Goal: Transaction & Acquisition: Purchase product/service

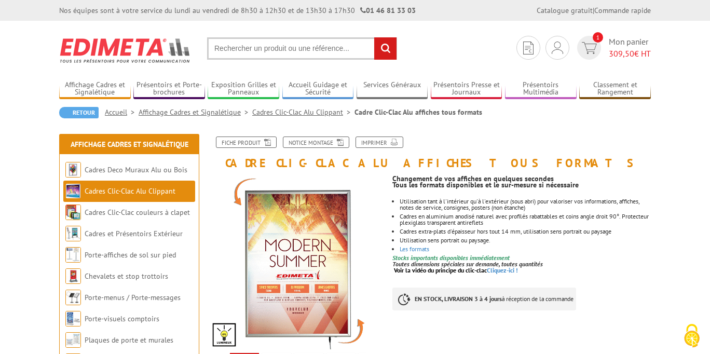
click at [229, 49] on input "text" at bounding box center [302, 48] width 190 height 22
paste input "VAC954"
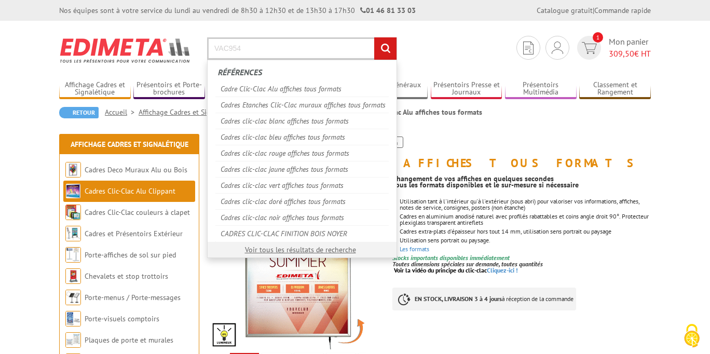
type input "VAC954"
click at [374, 37] on input "rechercher" at bounding box center [385, 48] width 22 height 22
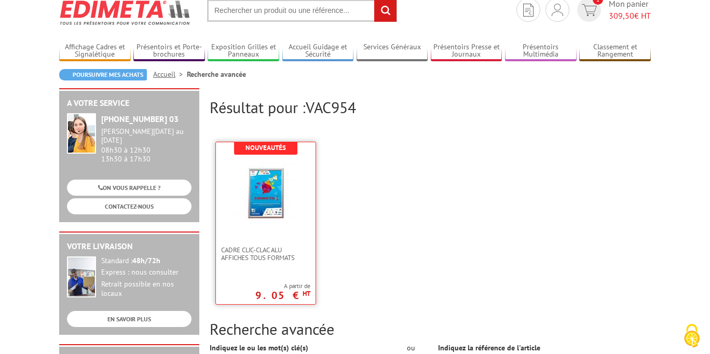
click at [286, 207] on img at bounding box center [266, 192] width 68 height 68
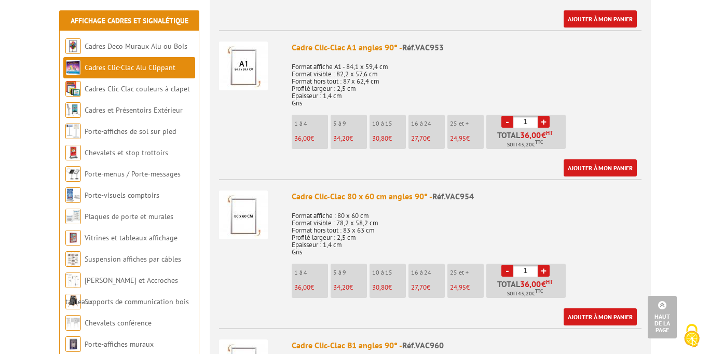
scroll to position [1298, 0]
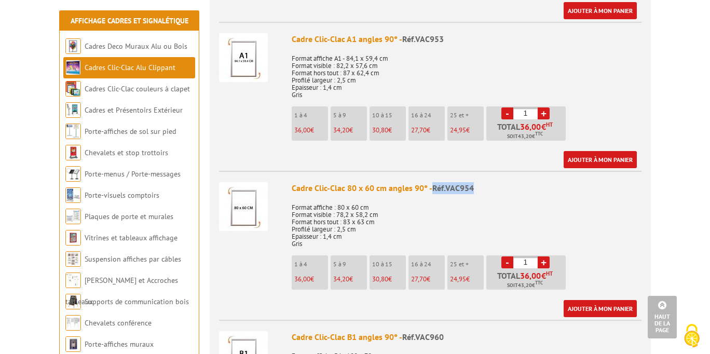
drag, startPoint x: 473, startPoint y: 175, endPoint x: 434, endPoint y: 172, distance: 39.6
click at [433, 182] on div "Cadre Clic-Clac 80 x 60 cm angles 90° - Réf.VAC954" at bounding box center [467, 188] width 350 height 12
click at [434, 183] on span "Réf.VAC954" at bounding box center [454, 188] width 42 height 10
click at [432, 182] on div "Cadre Clic-Clac 80 x 60 cm angles 90° - Réf.VAC954" at bounding box center [467, 188] width 350 height 12
click at [426, 182] on div "Cadre Clic-Clac 80 x 60 cm angles 90° - Réf.VAC954" at bounding box center [467, 188] width 350 height 12
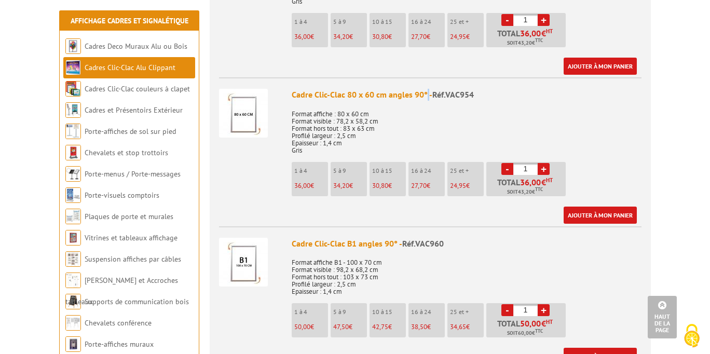
scroll to position [1390, 0]
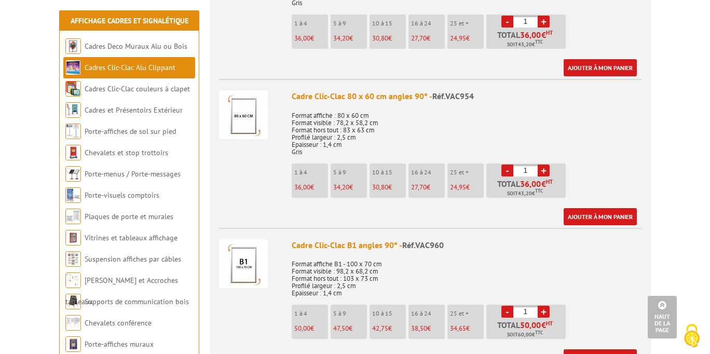
click at [379, 90] on div "Cadre Clic-Clac 80 x 60 cm angles 90° - Réf.VAC954" at bounding box center [467, 96] width 350 height 12
click at [467, 91] on span "Réf.VAC954" at bounding box center [454, 96] width 42 height 10
click at [240, 114] on img at bounding box center [243, 114] width 49 height 49
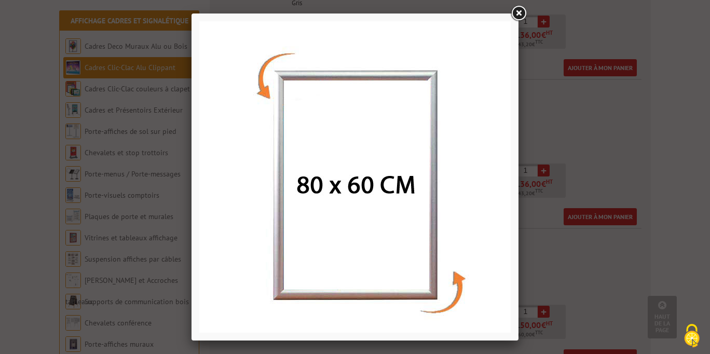
click at [521, 9] on link at bounding box center [518, 13] width 19 height 19
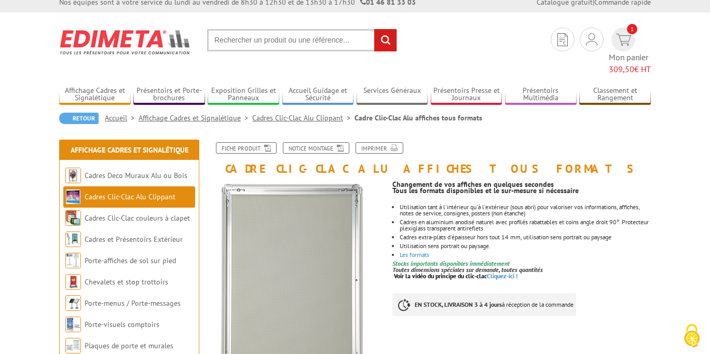
scroll to position [12, 0]
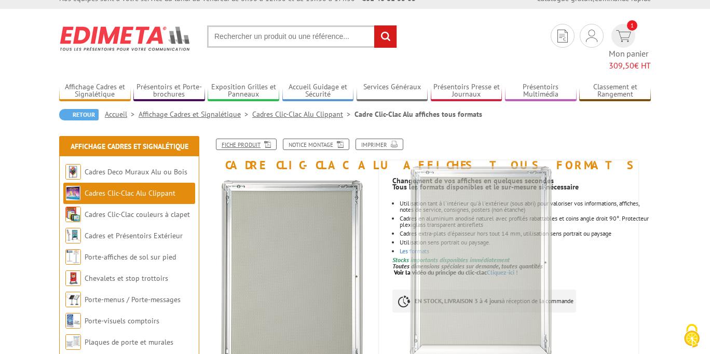
click at [252, 139] on link "Fiche produit" at bounding box center [246, 144] width 61 height 11
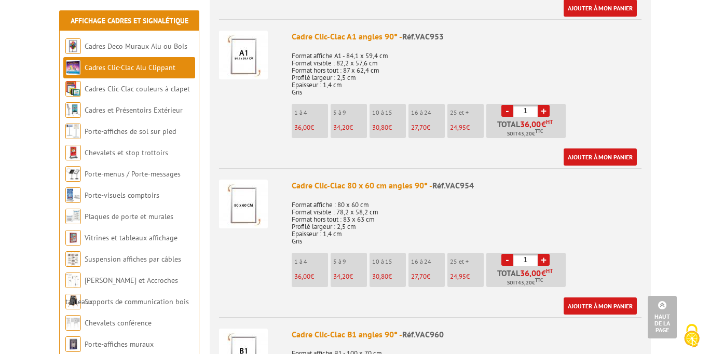
scroll to position [1303, 0]
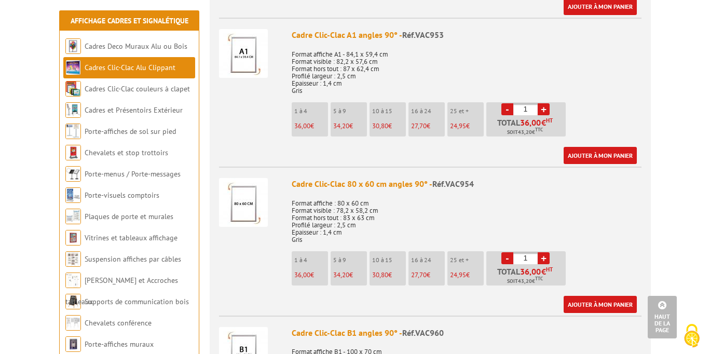
click at [545, 252] on link "+" at bounding box center [544, 258] width 12 height 12
click at [544, 252] on link "+" at bounding box center [544, 258] width 12 height 12
type input "5"
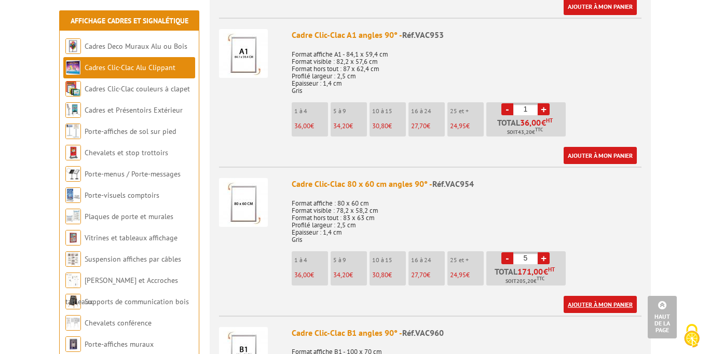
click at [603, 296] on link "Ajouter à mon panier" at bounding box center [600, 304] width 73 height 17
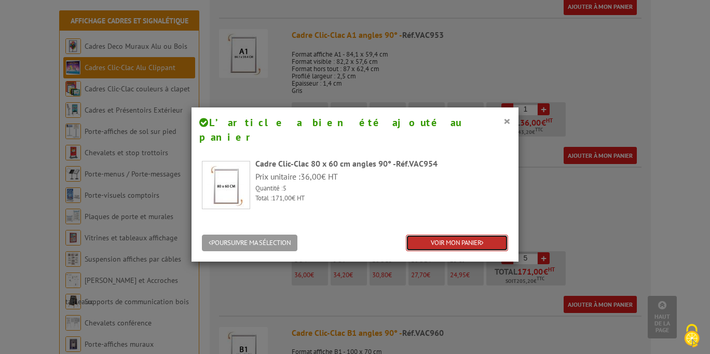
click at [474, 235] on link "VOIR MON PANIER" at bounding box center [457, 243] width 102 height 17
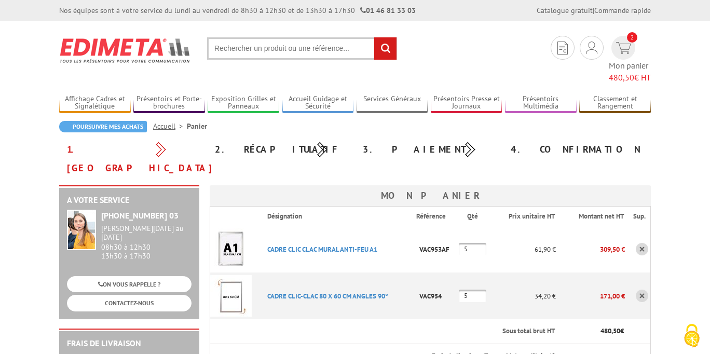
click at [475, 243] on input "5" at bounding box center [473, 249] width 28 height 12
click at [639, 243] on link at bounding box center [642, 249] width 12 height 12
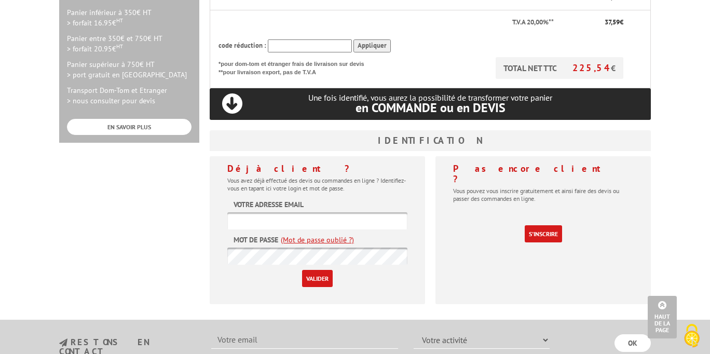
scroll to position [333, 0]
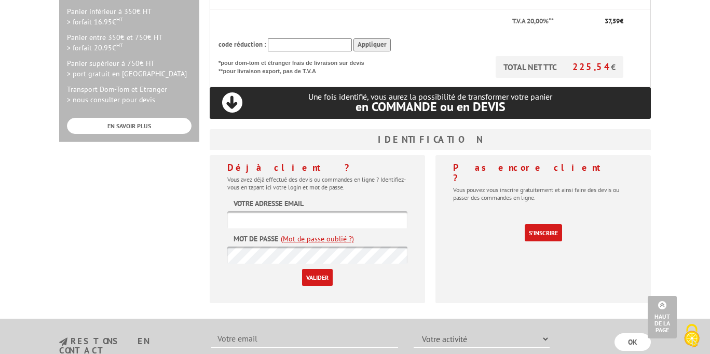
click at [364, 211] on input "text" at bounding box center [317, 219] width 180 height 17
click at [414, 199] on div "Déjà client ? Vous avez déjà effectué des devis ou commandes en ligne ? Identif…" at bounding box center [318, 229] width 216 height 148
click at [358, 211] on input "text" at bounding box center [317, 219] width 180 height 17
click at [411, 178] on div "Déjà client ? Vous avez déjà effectué des devis ou commandes en ligne ? Identif…" at bounding box center [318, 229] width 216 height 148
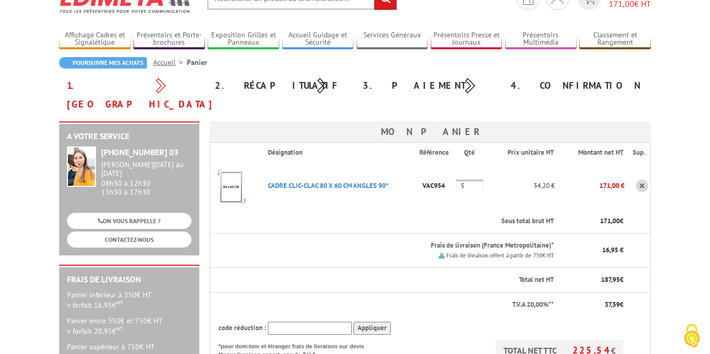
scroll to position [106, 0]
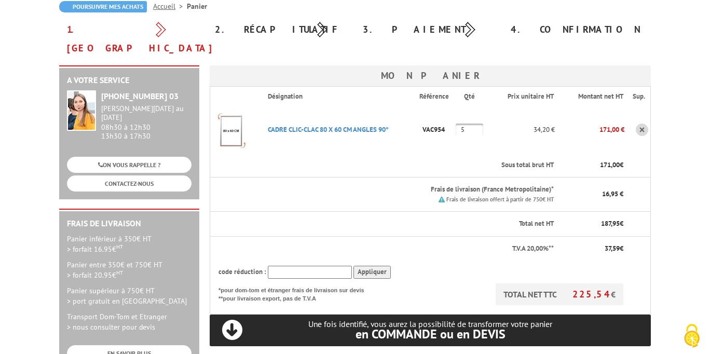
drag, startPoint x: 620, startPoint y: 146, endPoint x: 591, endPoint y: 149, distance: 29.2
click at [591, 160] on p "171,00 €" at bounding box center [594, 165] width 60 height 10
click at [586, 178] on th "16,95 €" at bounding box center [590, 195] width 70 height 34
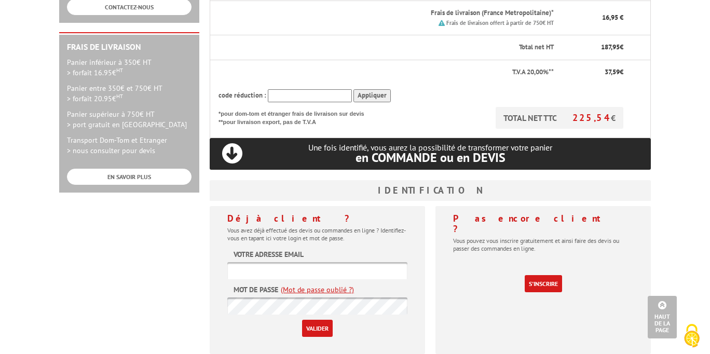
scroll to position [119, 0]
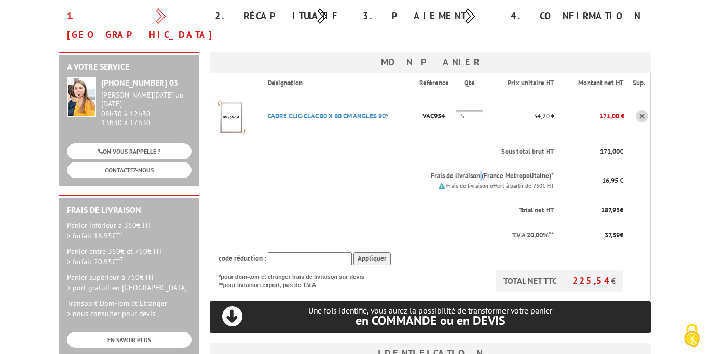
click at [482, 171] on p "Frais de livraison (France Metropolitaine)*" at bounding box center [411, 176] width 286 height 10
click at [554, 171] on p "Frais de livraison (France Metropolitaine)*" at bounding box center [411, 176] width 286 height 10
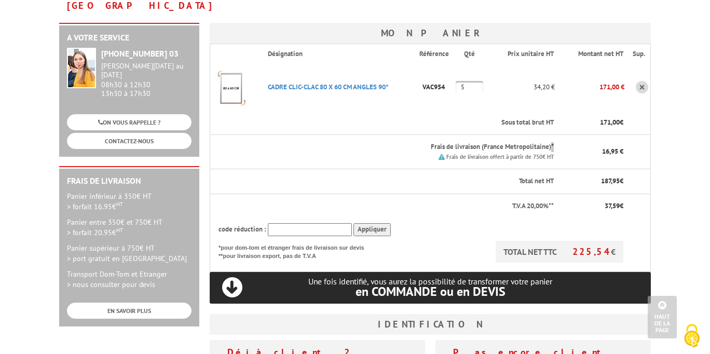
scroll to position [137, 0]
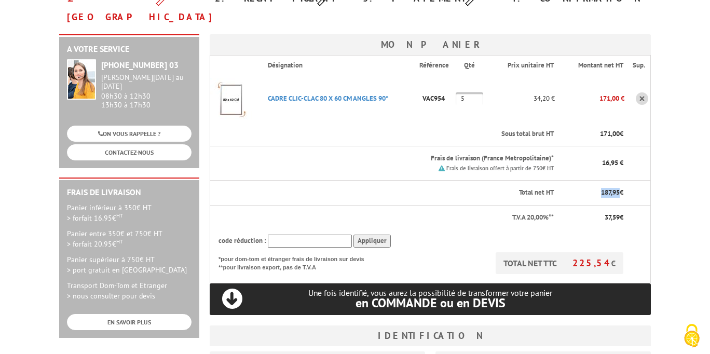
drag, startPoint x: 596, startPoint y: 174, endPoint x: 618, endPoint y: 174, distance: 21.3
click at [618, 188] on p "187,95 €" at bounding box center [594, 193] width 60 height 10
copy span "187,95"
